Goal: Transaction & Acquisition: Purchase product/service

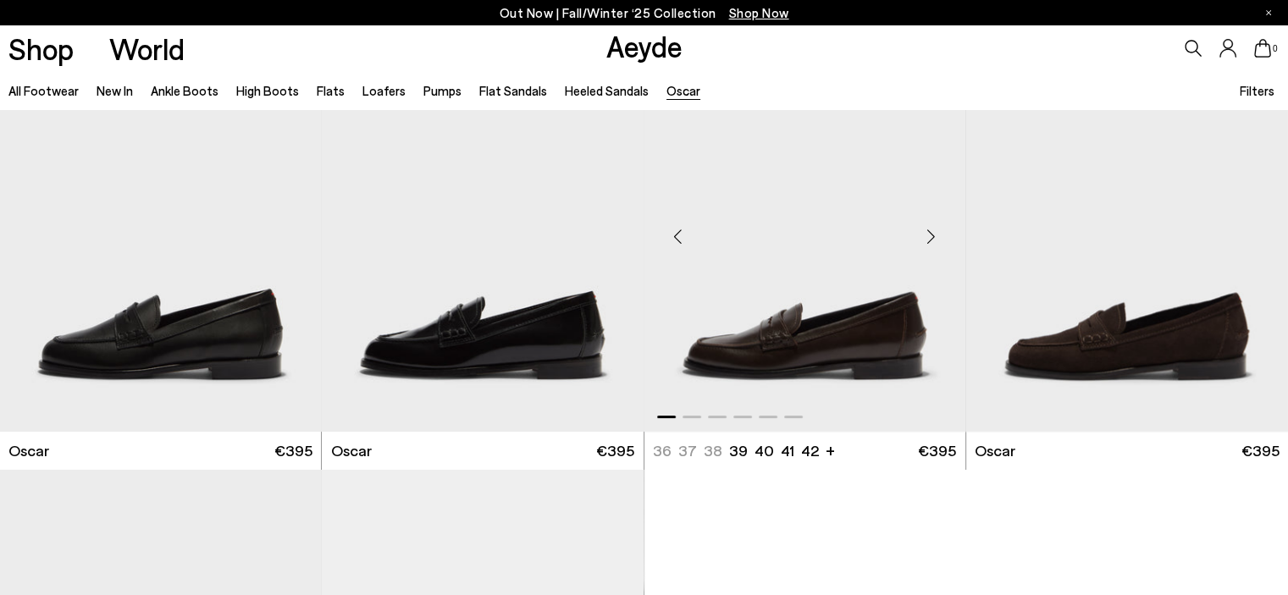
scroll to position [85, 0]
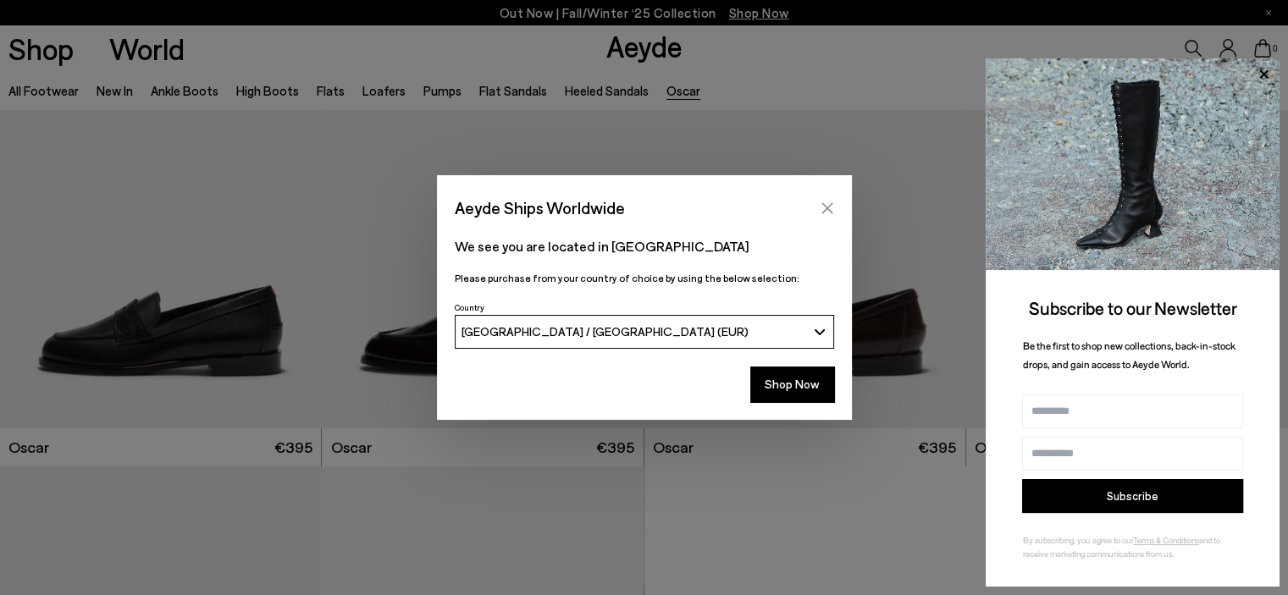
click at [830, 209] on icon "Close" at bounding box center [828, 209] width 14 height 14
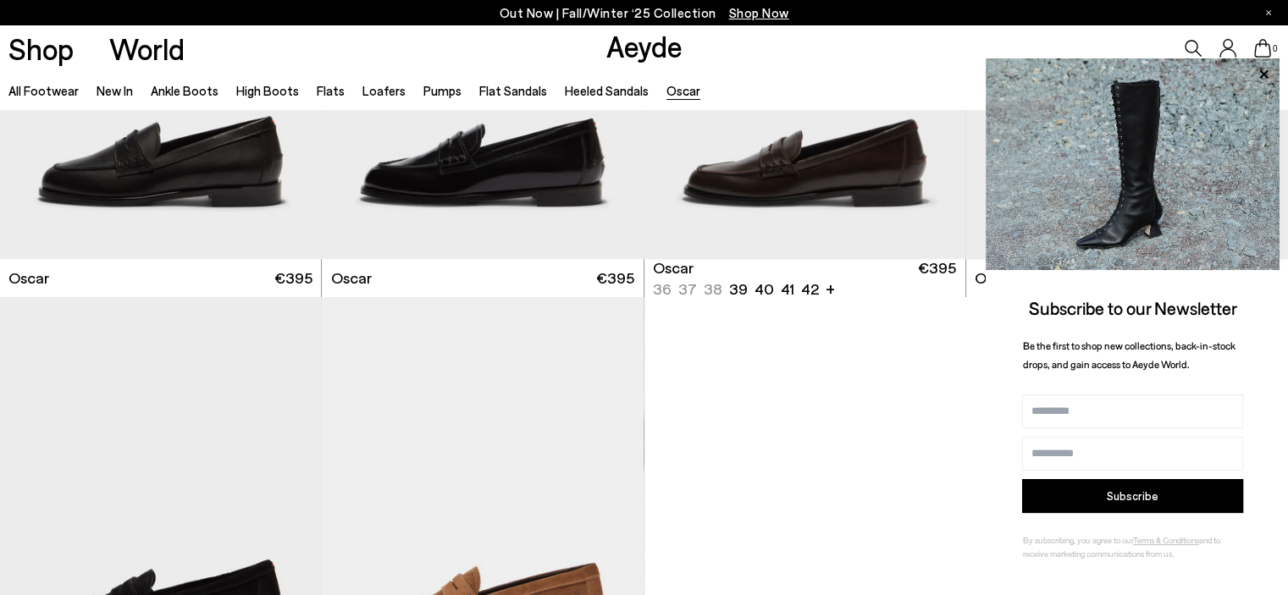
scroll to position [339, 0]
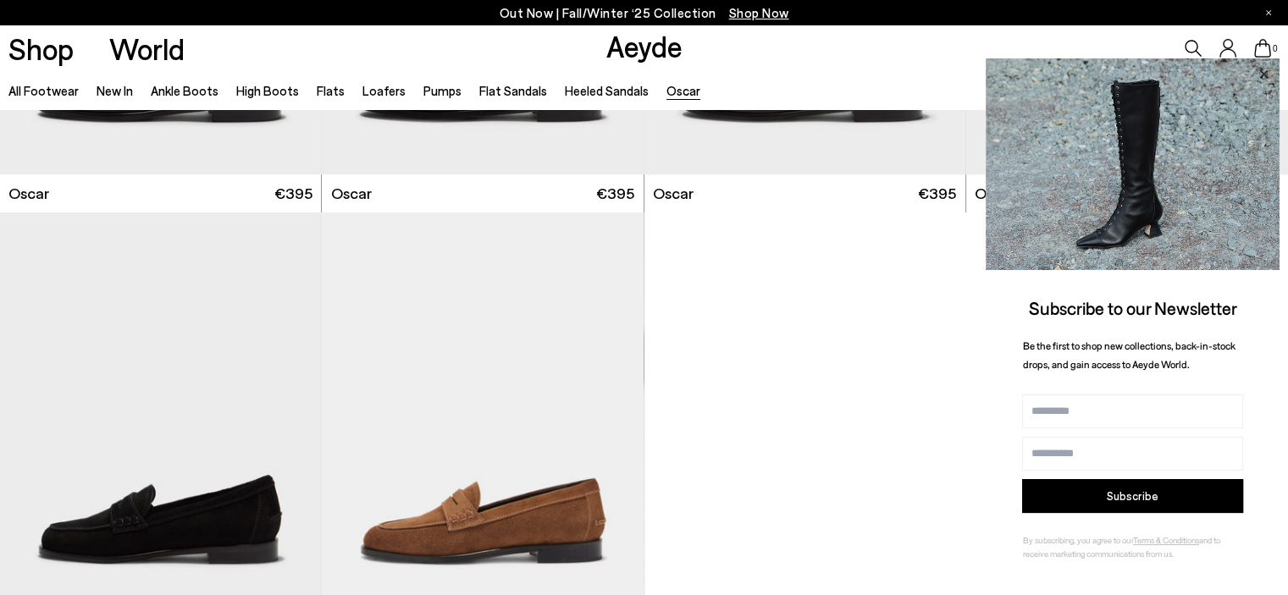
click at [1262, 64] on icon at bounding box center [1264, 75] width 22 height 22
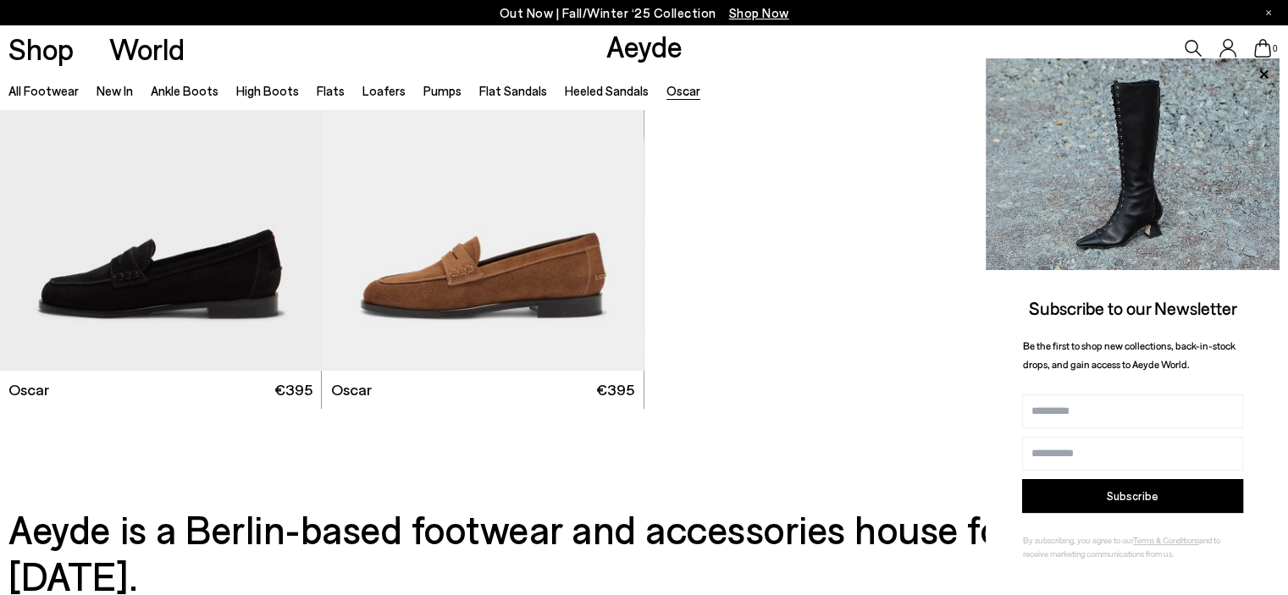
scroll to position [593, 0]
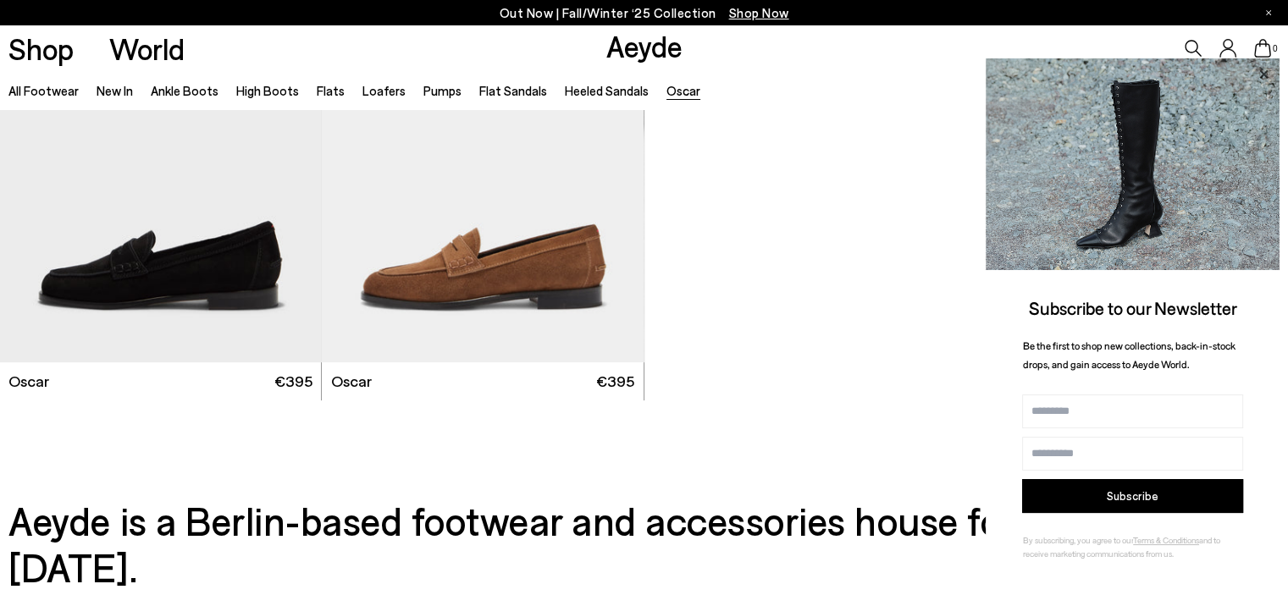
click at [1267, 74] on icon at bounding box center [1264, 75] width 22 height 22
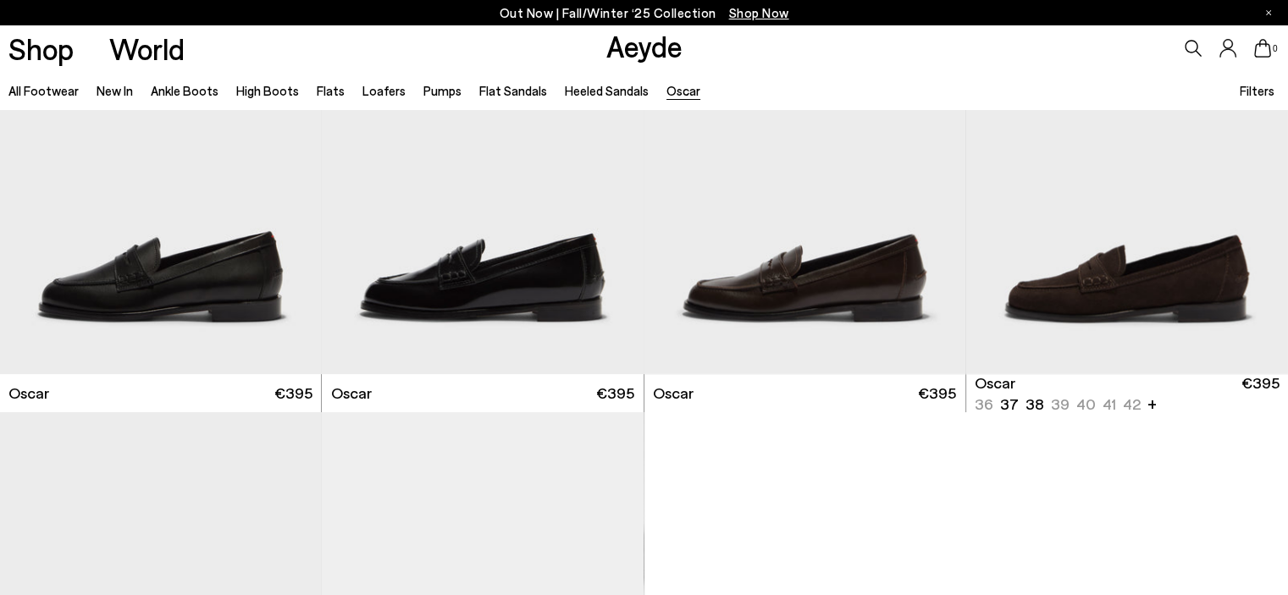
scroll to position [169, 0]
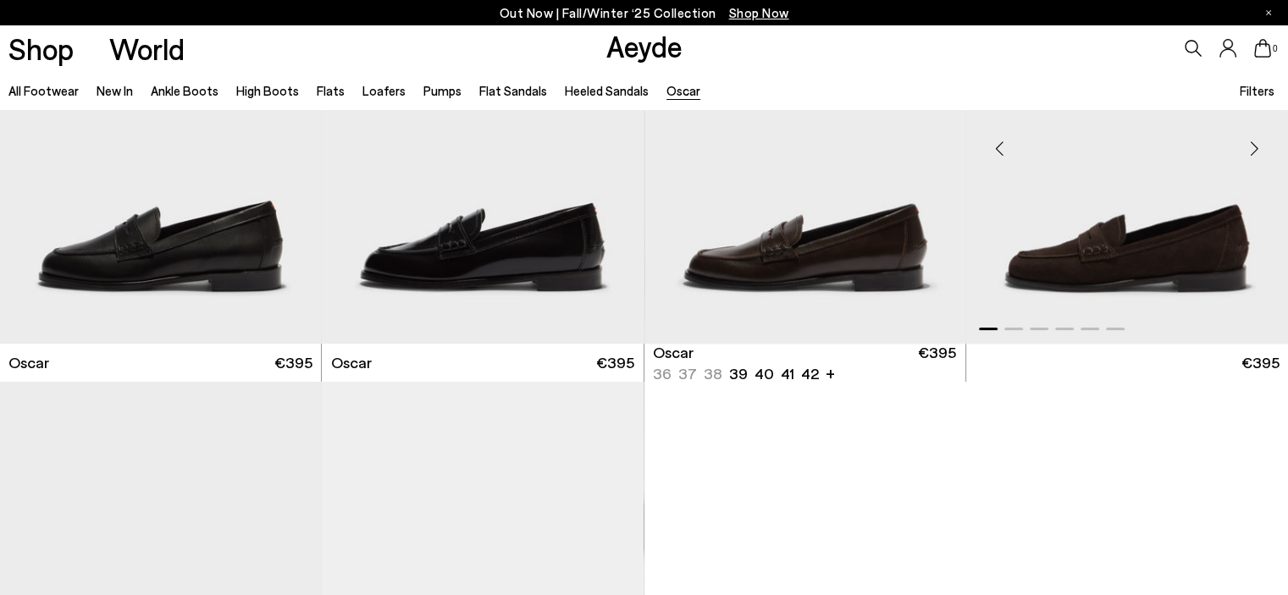
click at [740, 214] on img "1 / 6" at bounding box center [804, 142] width 321 height 404
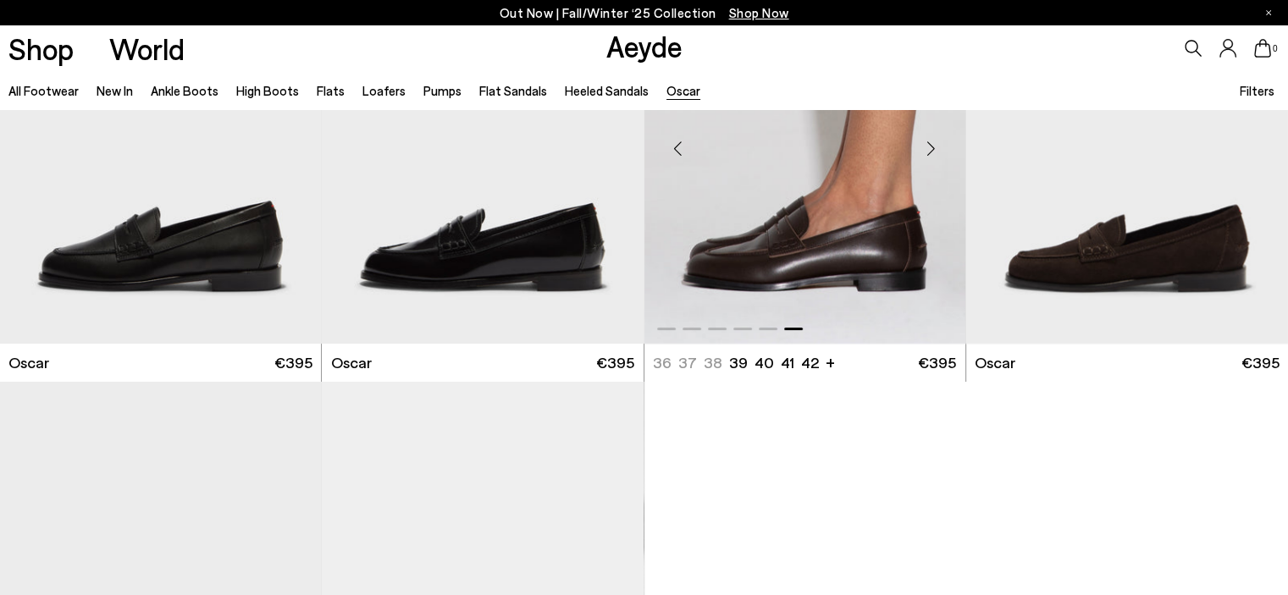
click at [920, 146] on div "Next slide" at bounding box center [931, 149] width 51 height 51
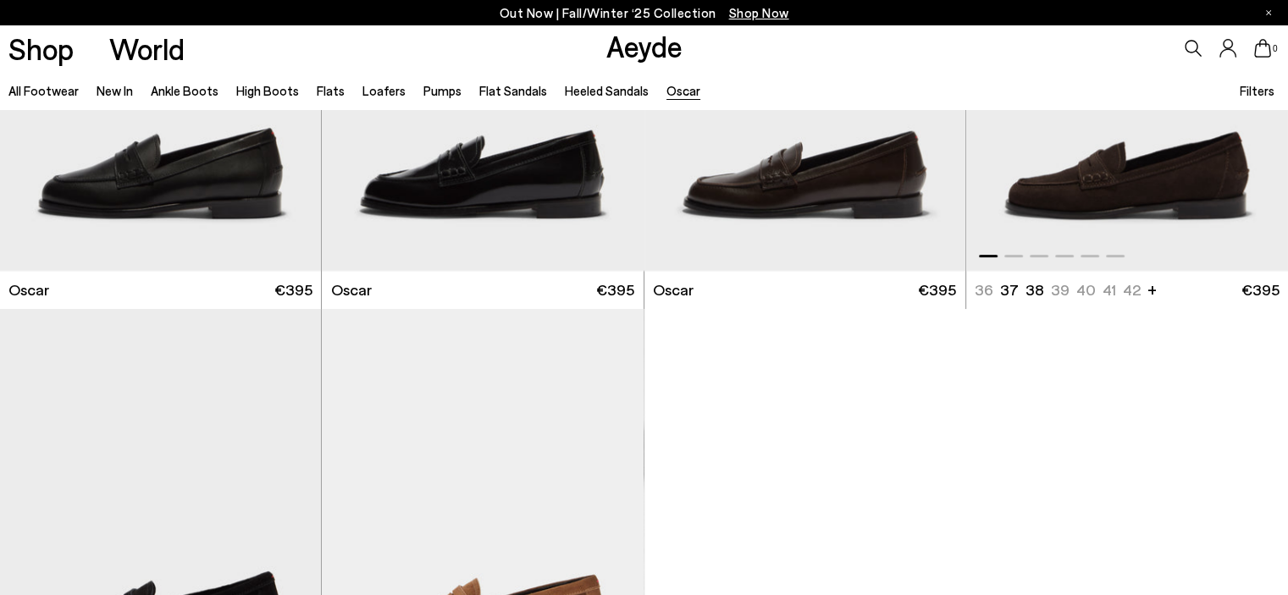
scroll to position [85, 0]
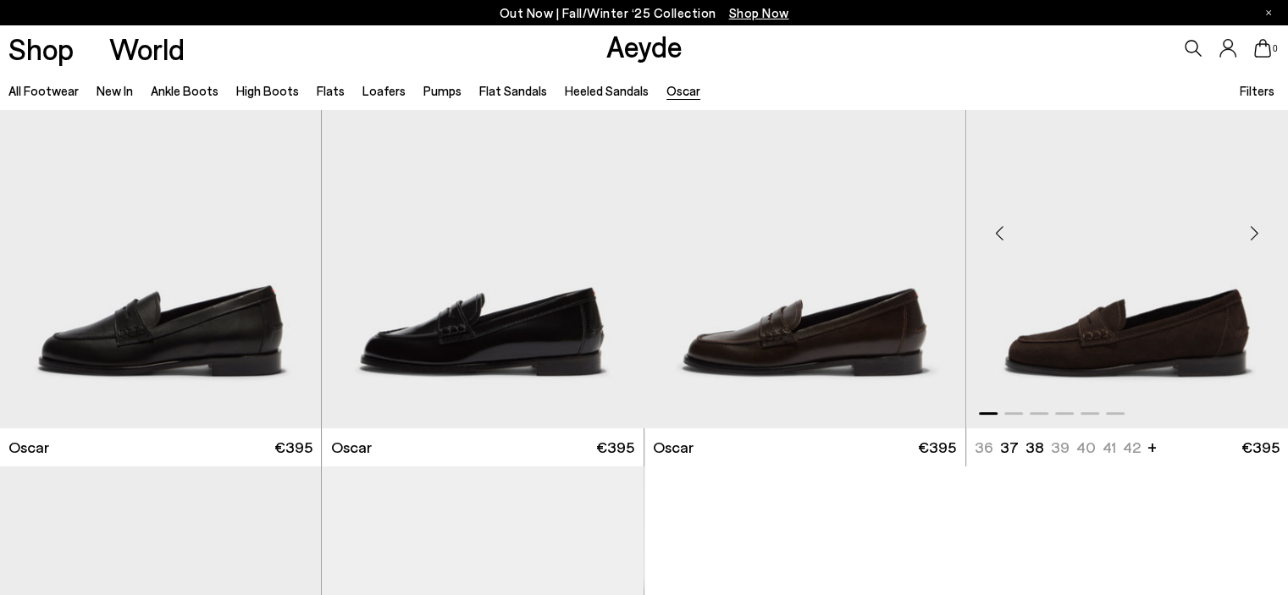
click at [1081, 274] on img "1 / 6" at bounding box center [1127, 227] width 322 height 404
click at [645, 305] on div at bounding box center [484, 227] width 321 height 404
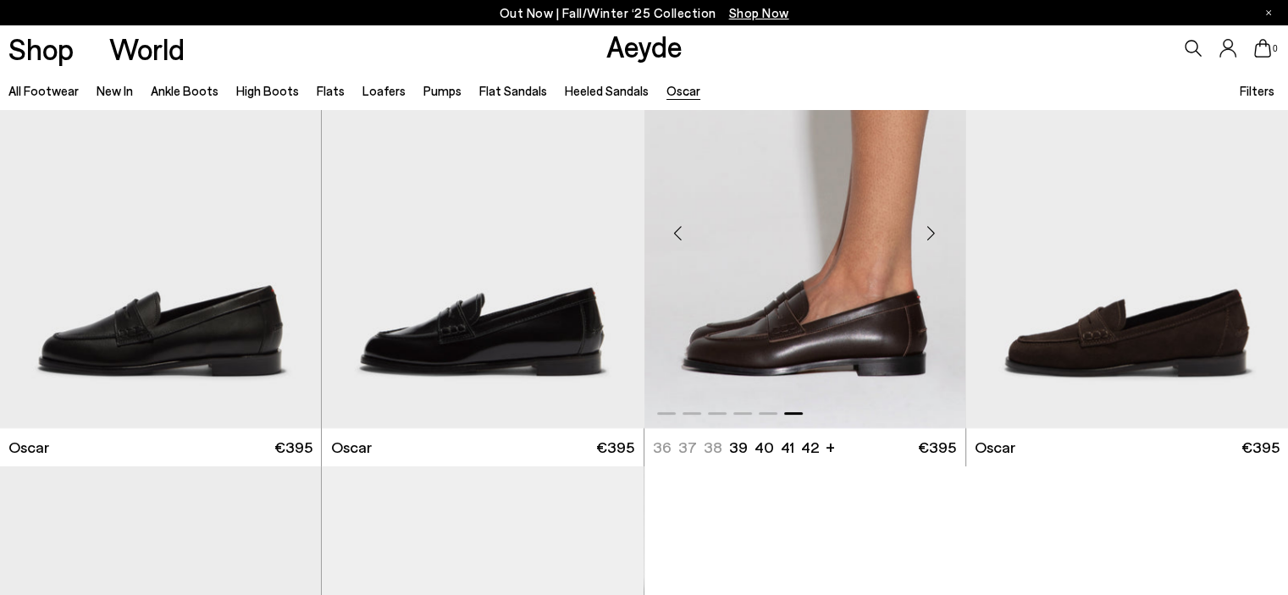
click at [758, 305] on img "6 / 6" at bounding box center [804, 227] width 321 height 404
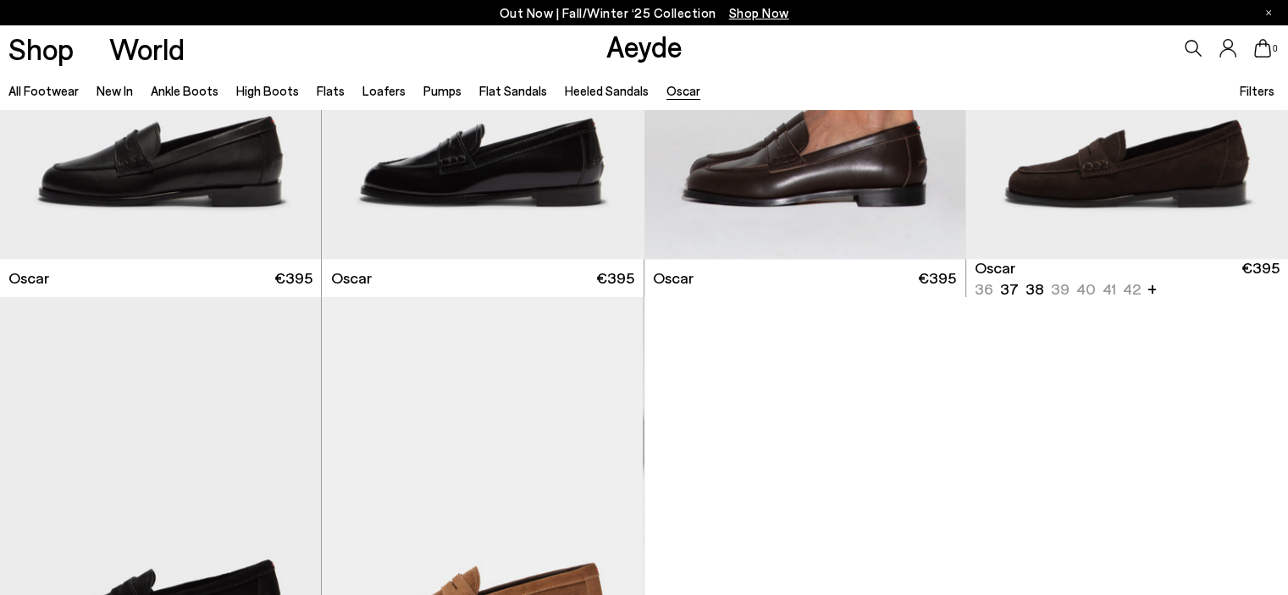
scroll to position [169, 0]
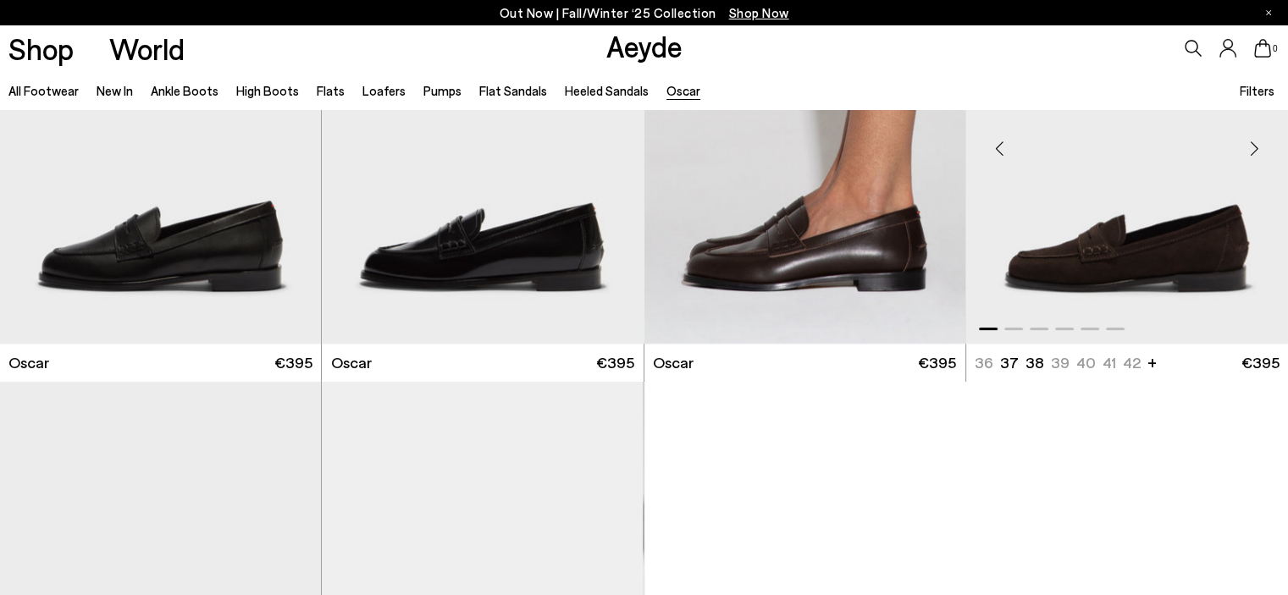
click at [1115, 199] on img "1 / 6" at bounding box center [1127, 142] width 322 height 404
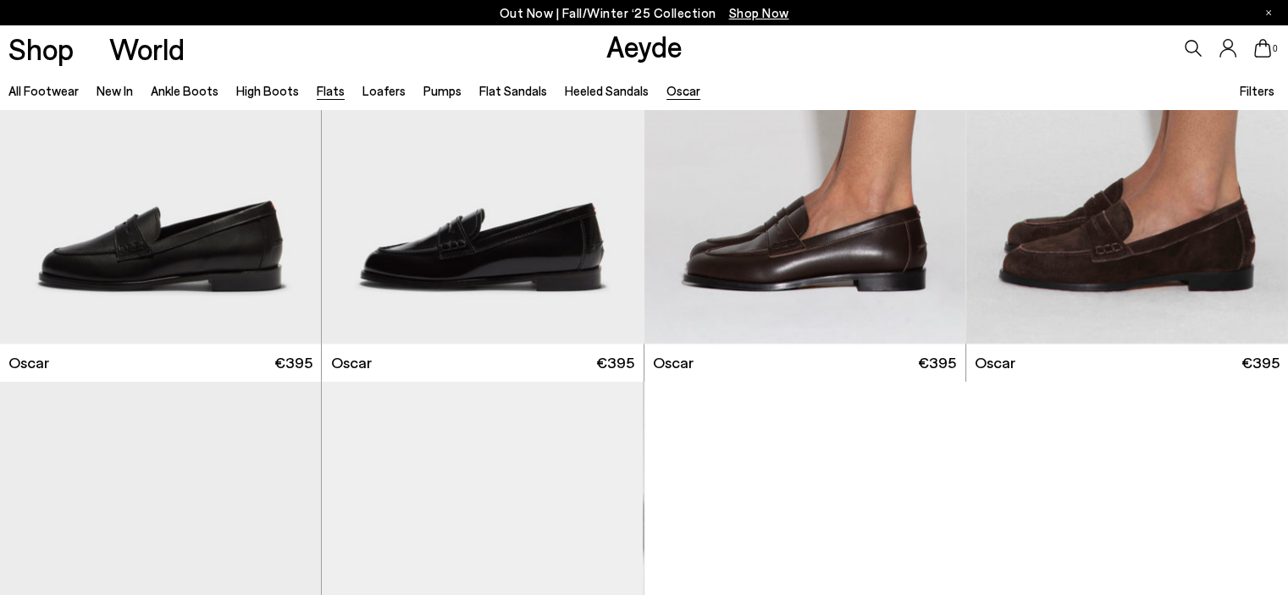
click at [326, 93] on link "Flats" at bounding box center [331, 90] width 28 height 15
